Goal: Task Accomplishment & Management: Manage account settings

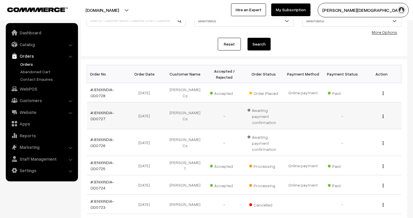
scroll to position [64, 0]
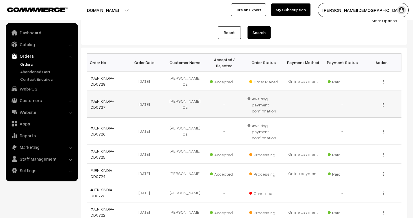
click at [102, 96] on td "#JENIXINDIA-OD0727" at bounding box center [106, 104] width 39 height 27
click at [101, 78] on link "#JENIXINDIA-OD0728" at bounding box center [102, 81] width 24 height 11
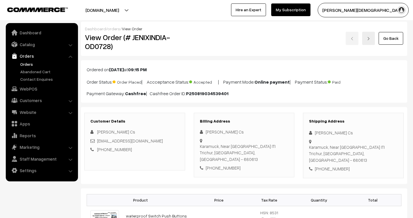
scroll to position [262, 0]
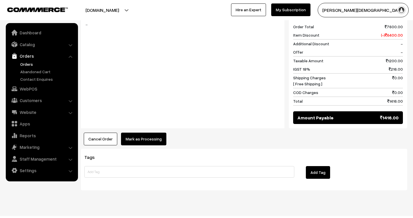
click at [151, 133] on button "Mark as Processing" at bounding box center [143, 139] width 45 height 13
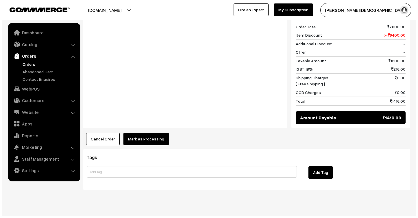
scroll to position [262, 0]
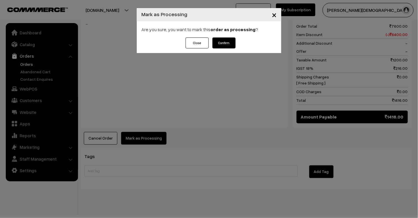
drag, startPoint x: 224, startPoint y: 132, endPoint x: 219, endPoint y: 129, distance: 6.2
click at [219, 129] on div "× Mark as Processing Are you sure, you want to mark this order as processing ? …" at bounding box center [209, 109] width 418 height 218
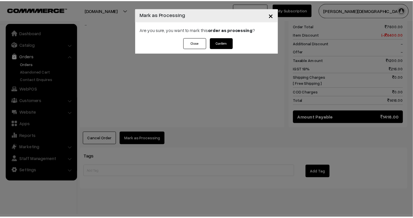
scroll to position [262, 0]
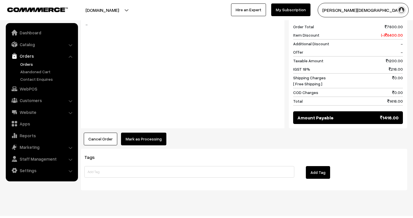
click at [149, 133] on button "Mark as Processing" at bounding box center [143, 139] width 45 height 13
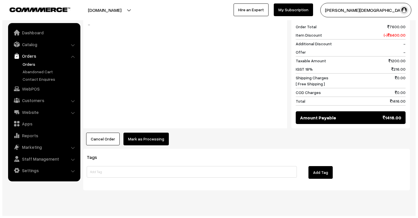
scroll to position [262, 0]
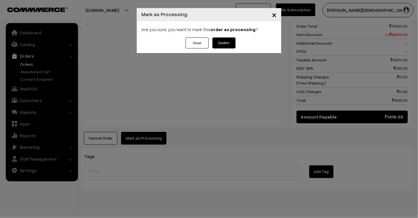
click at [223, 44] on button "Confirm" at bounding box center [223, 43] width 23 height 11
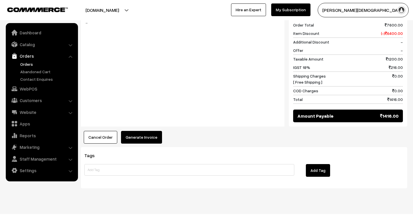
click at [152, 131] on button "Generate Invoice" at bounding box center [141, 137] width 41 height 13
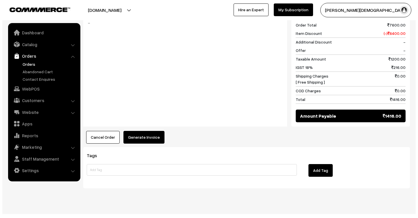
scroll to position [263, 0]
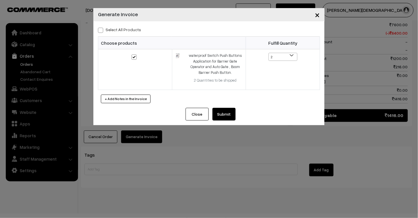
click at [227, 115] on button "Submit" at bounding box center [223, 114] width 23 height 13
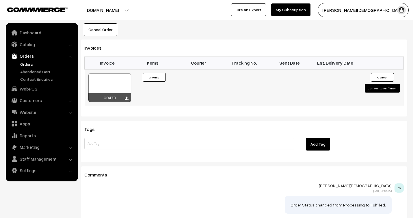
scroll to position [359, 0]
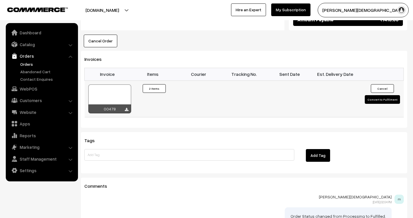
click at [107, 90] on div at bounding box center [109, 99] width 43 height 29
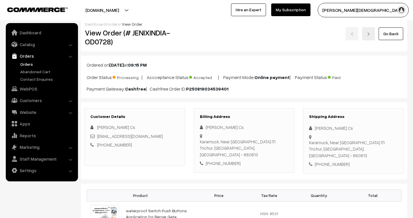
scroll to position [0, 0]
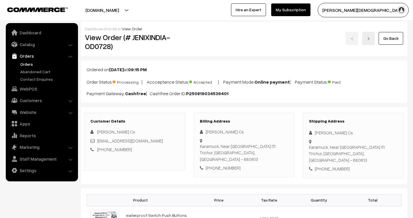
click at [114, 30] on link "orders" at bounding box center [113, 28] width 13 height 5
